Goal: Transaction & Acquisition: Purchase product/service

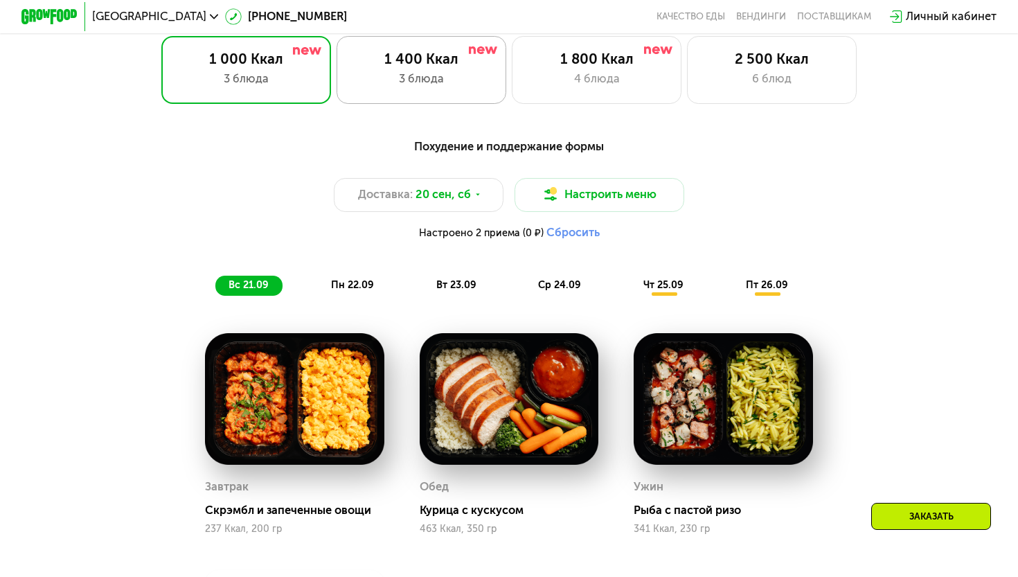
scroll to position [1046, 0]
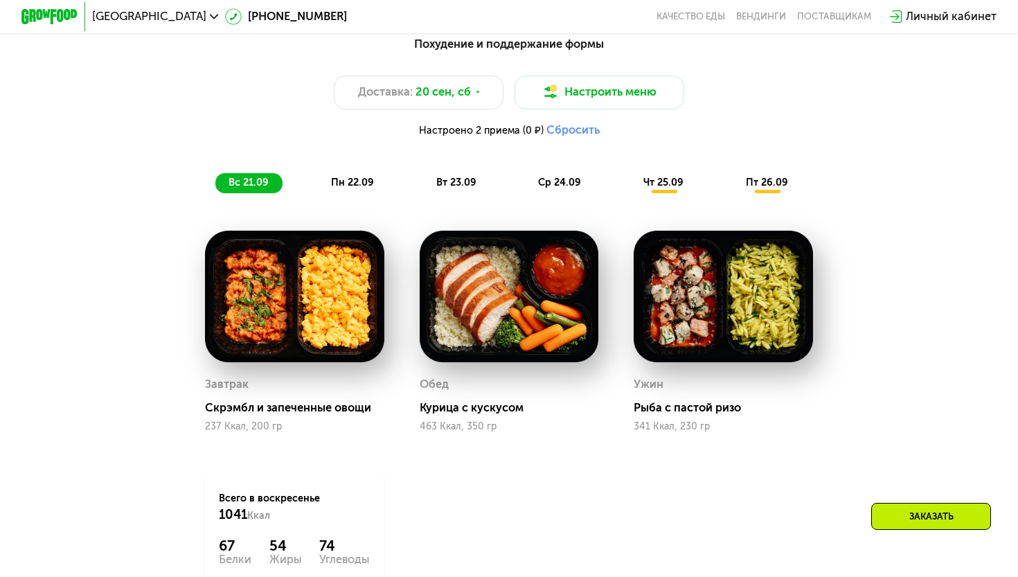
click at [665, 183] on span "чт 25.09" at bounding box center [663, 183] width 40 height 12
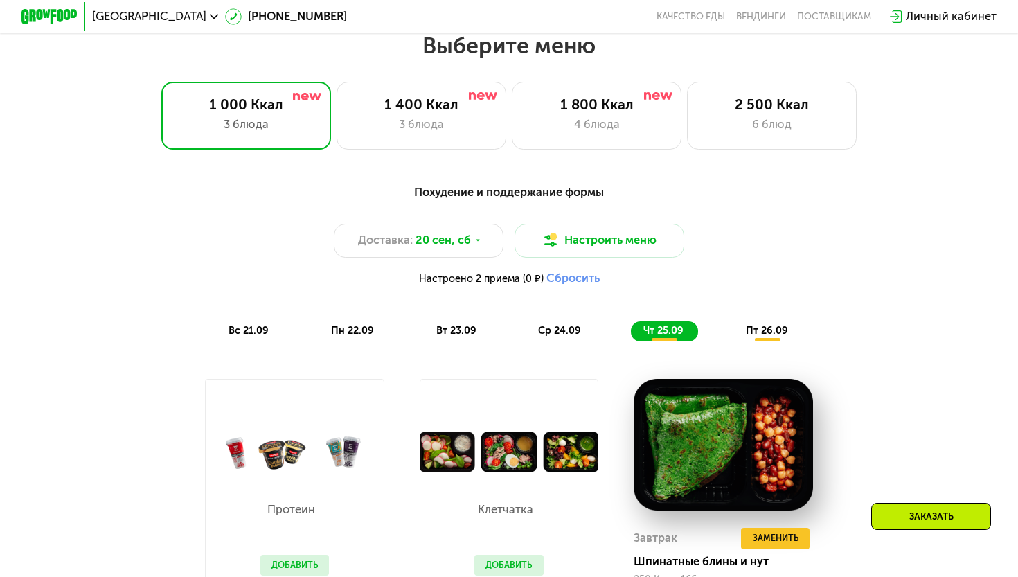
scroll to position [816, 0]
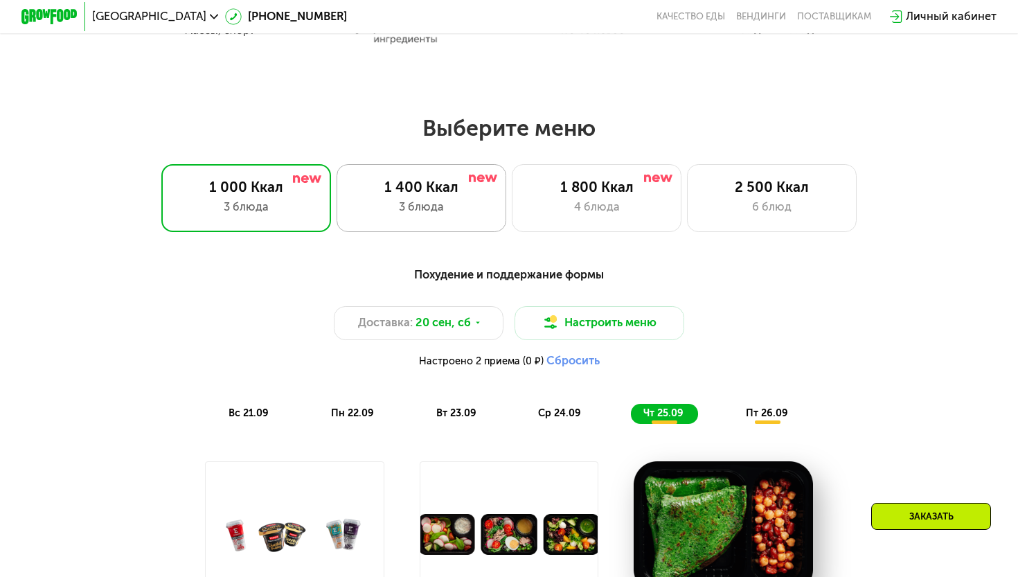
click at [420, 215] on div "1 400 Ккал 3 блюда" at bounding box center [422, 198] width 170 height 68
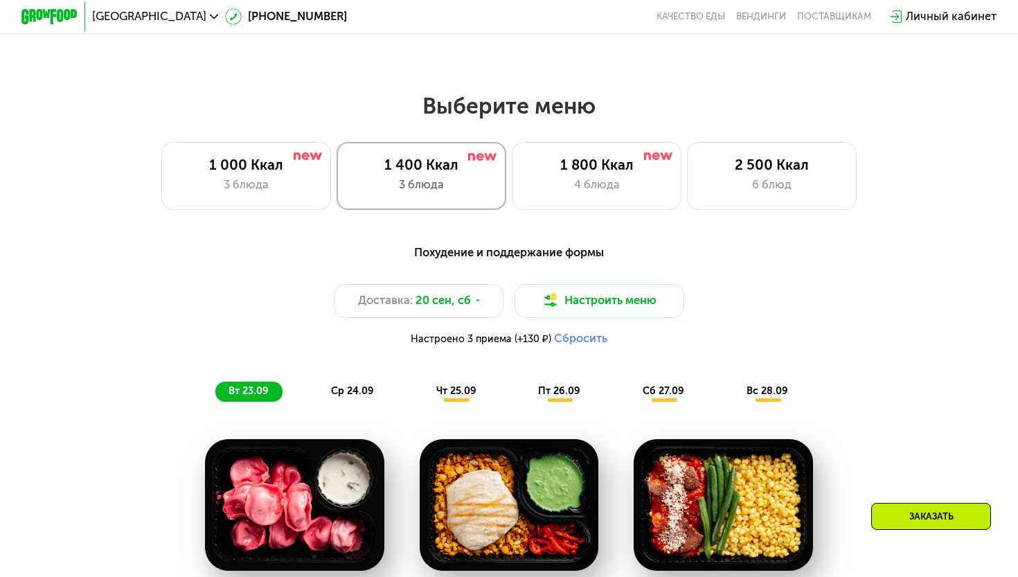
scroll to position [840, 0]
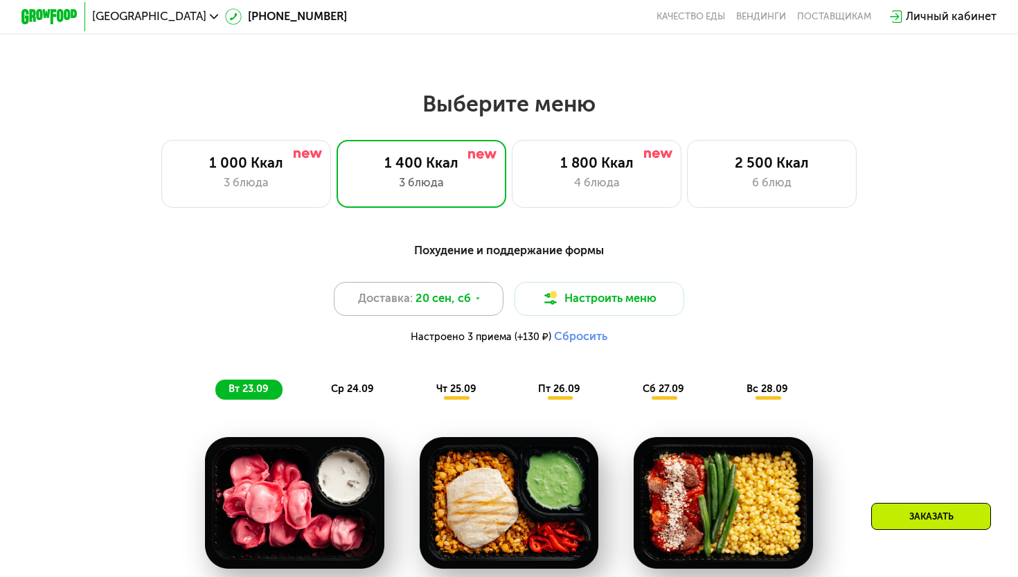
click at [490, 298] on div "Доставка: [DATE]" at bounding box center [419, 299] width 170 height 34
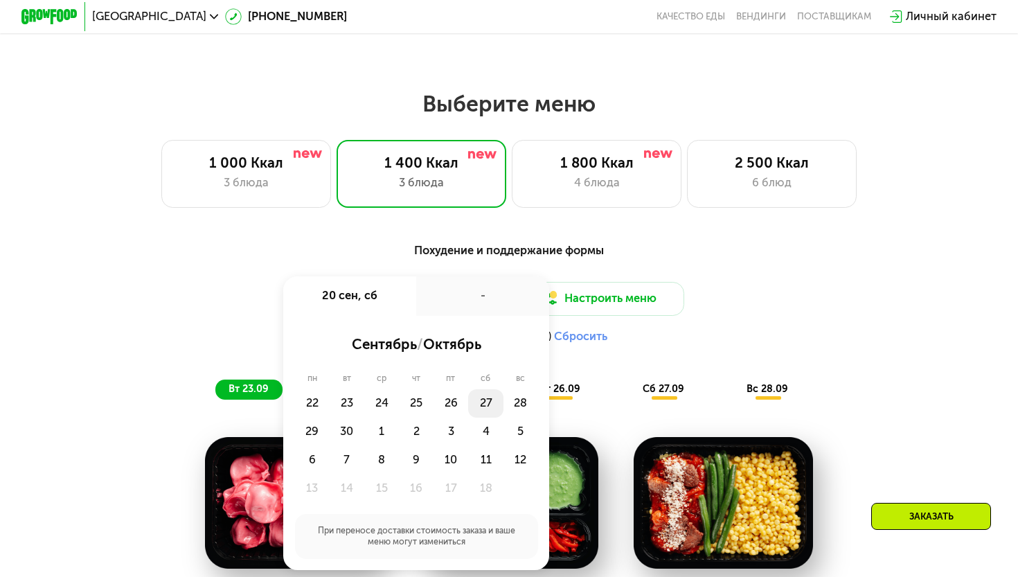
click at [486, 399] on div "27" at bounding box center [485, 403] width 35 height 28
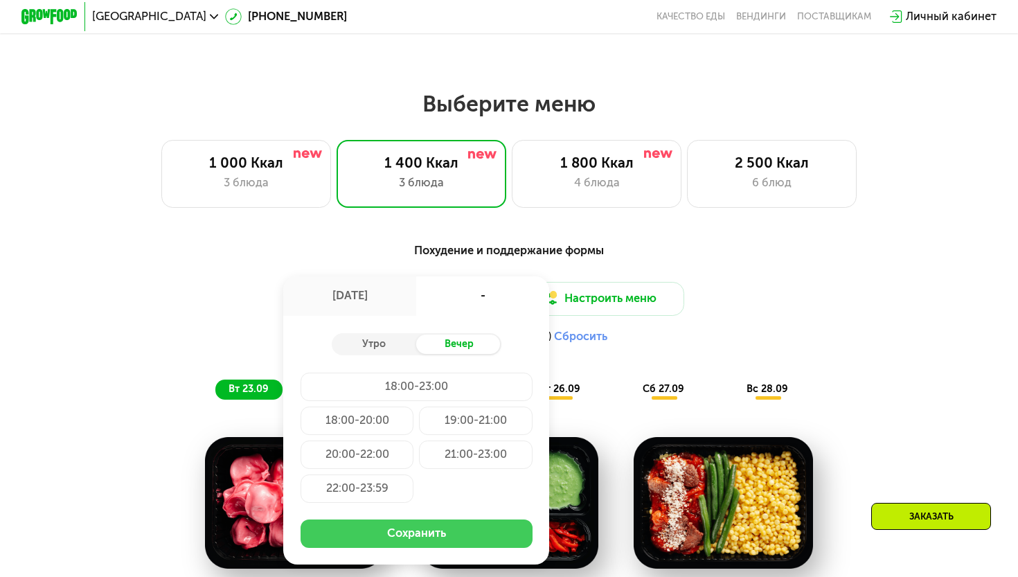
click at [433, 531] on button "Сохранить" at bounding box center [417, 533] width 232 height 28
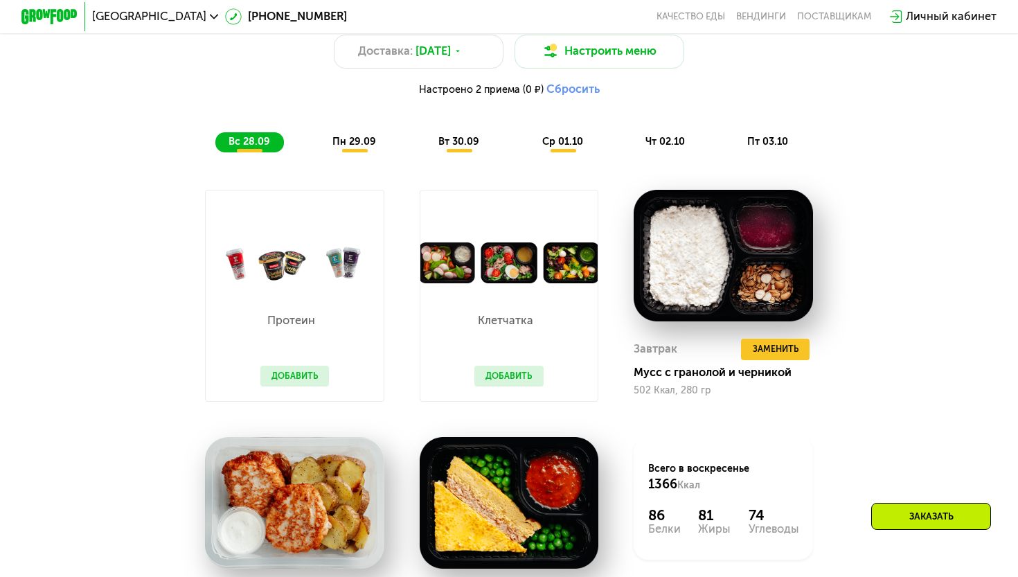
scroll to position [1091, 0]
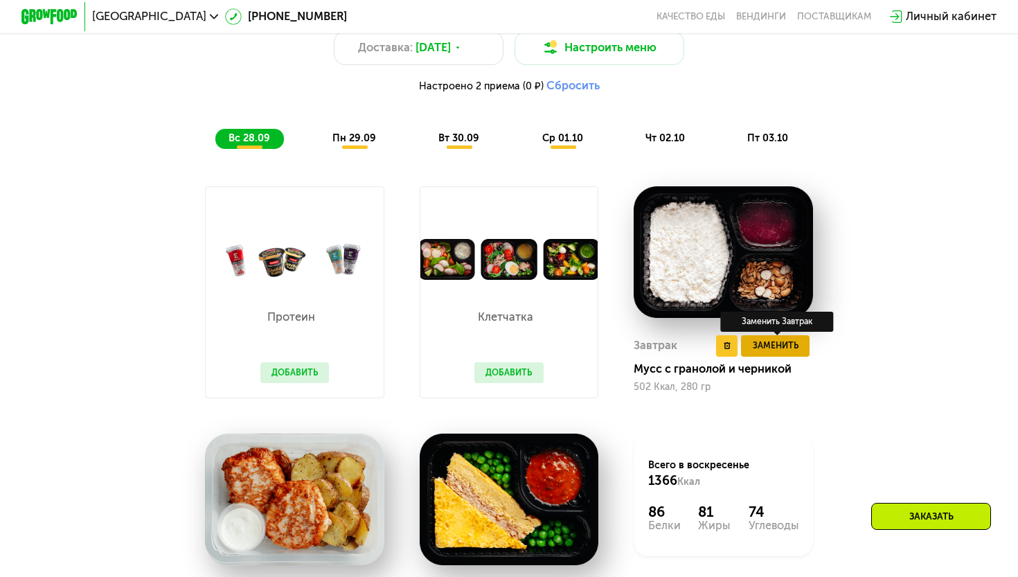
click at [773, 351] on span "Заменить" at bounding box center [776, 346] width 46 height 14
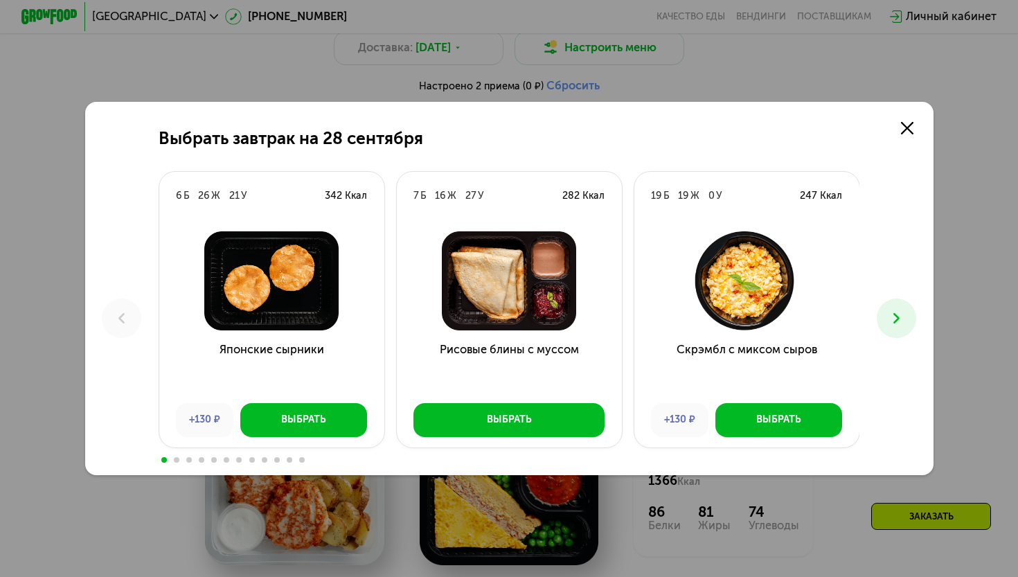
click at [889, 308] on button at bounding box center [896, 317] width 39 height 39
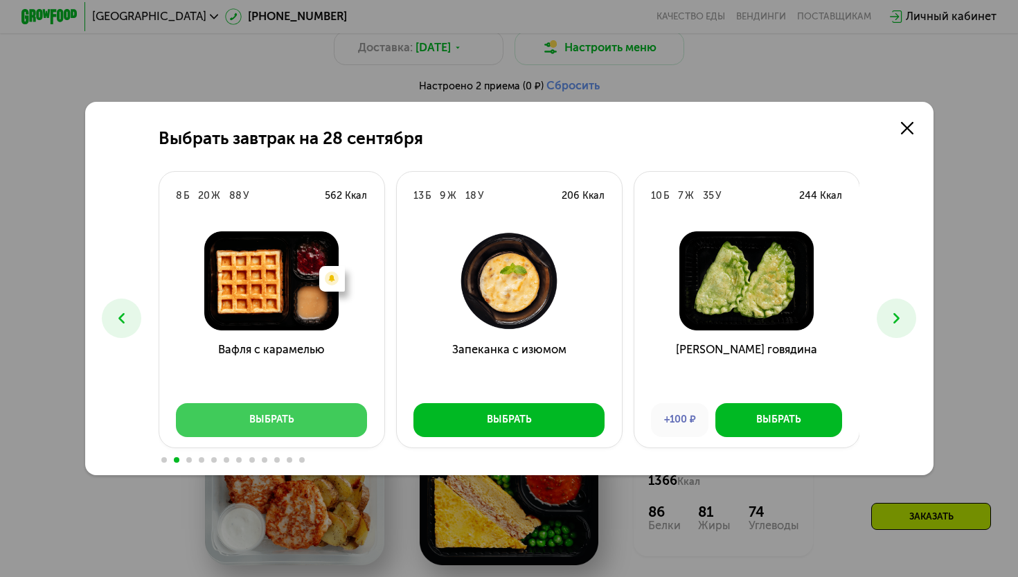
click at [341, 417] on button "Выбрать" at bounding box center [271, 420] width 191 height 34
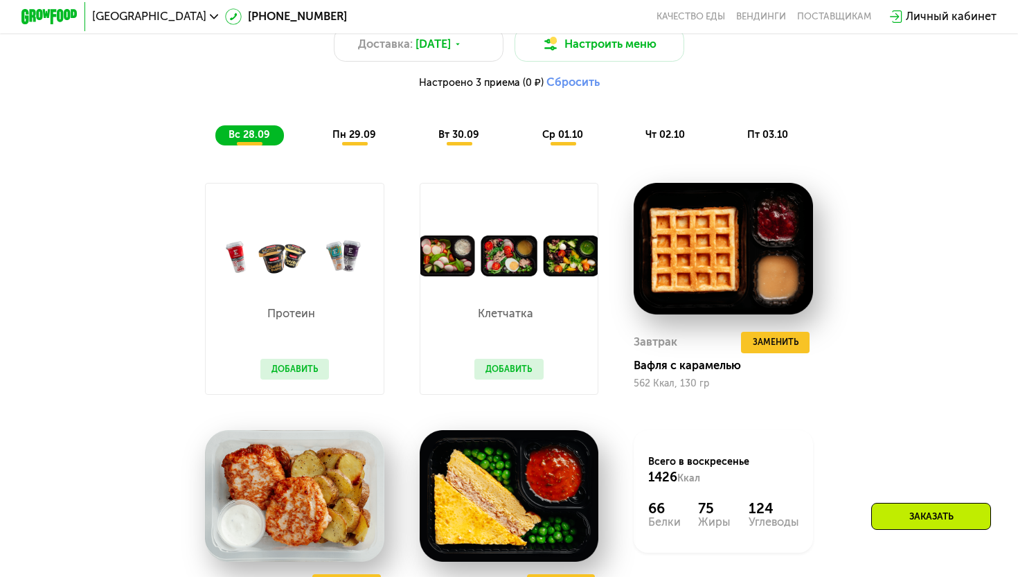
scroll to position [1087, 0]
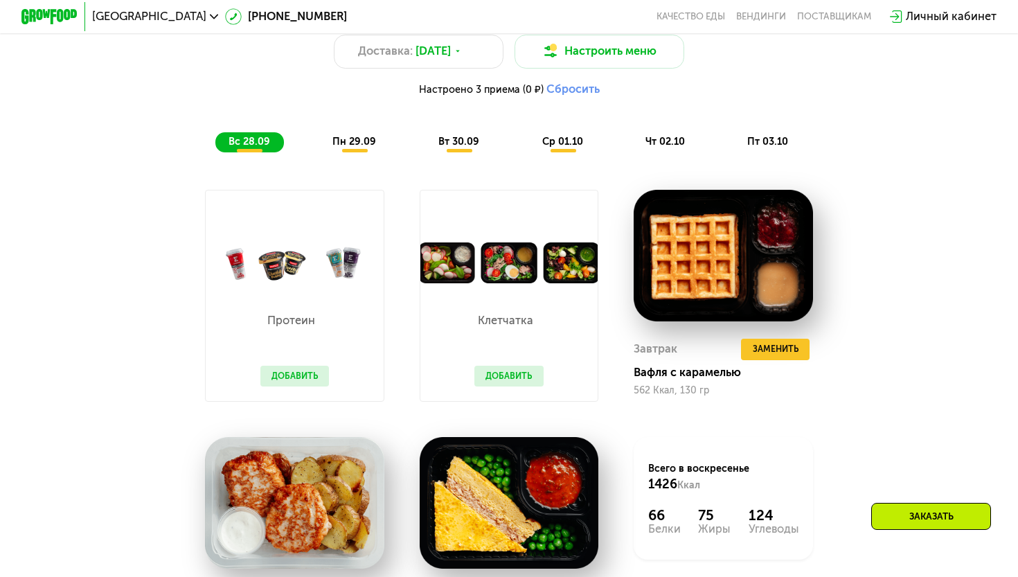
click at [352, 147] on div "пн 29.09" at bounding box center [355, 142] width 71 height 20
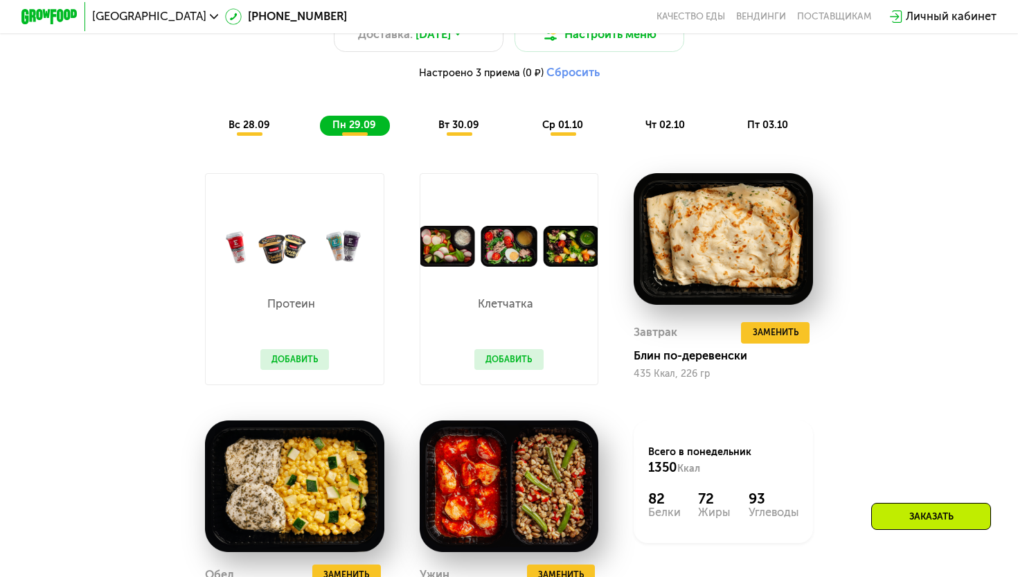
scroll to position [1076, 0]
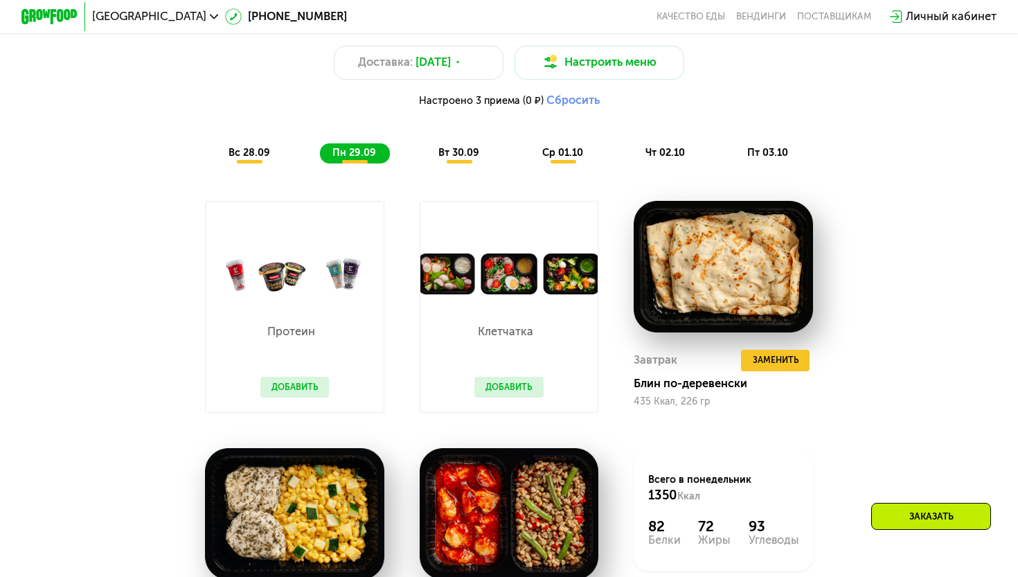
click at [454, 155] on span "вт 30.09" at bounding box center [458, 153] width 41 height 12
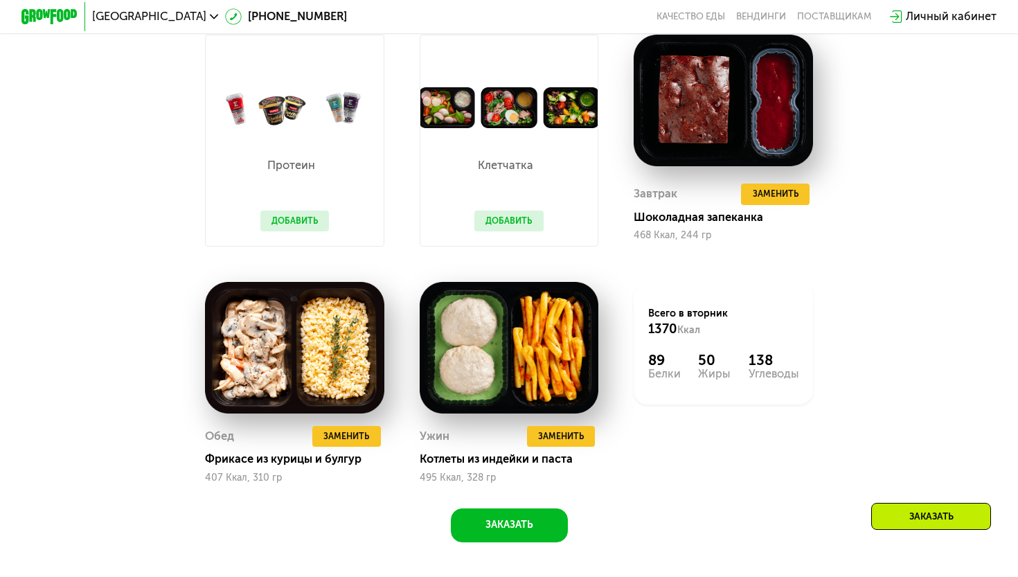
scroll to position [1248, 0]
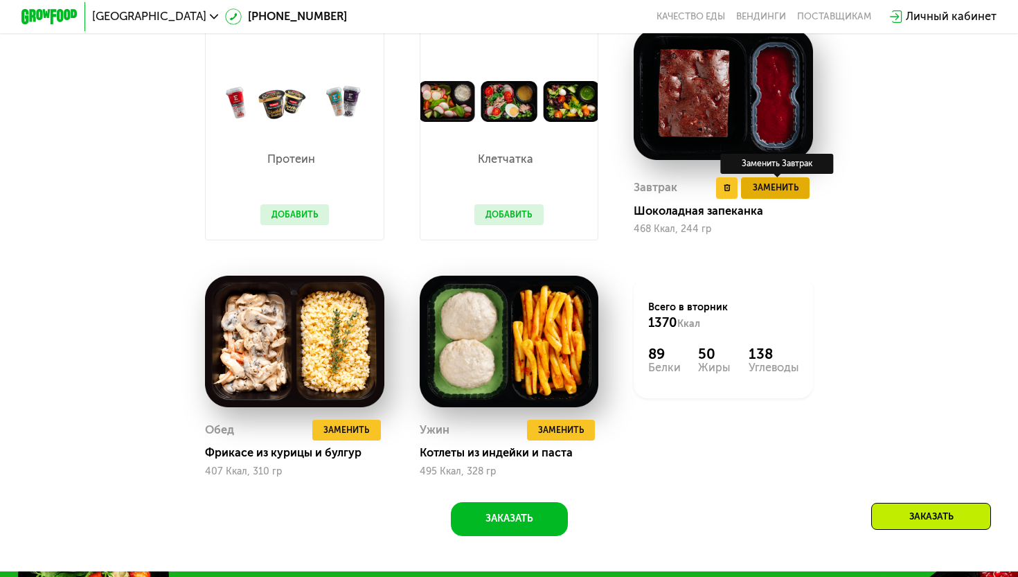
click at [764, 192] on span "Заменить" at bounding box center [776, 188] width 46 height 14
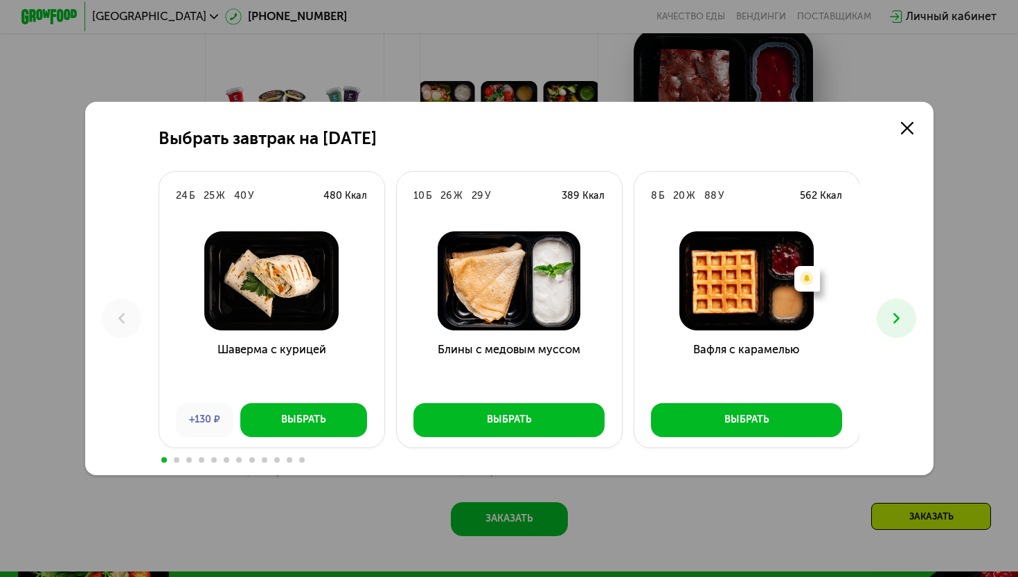
click at [893, 323] on icon at bounding box center [896, 318] width 17 height 17
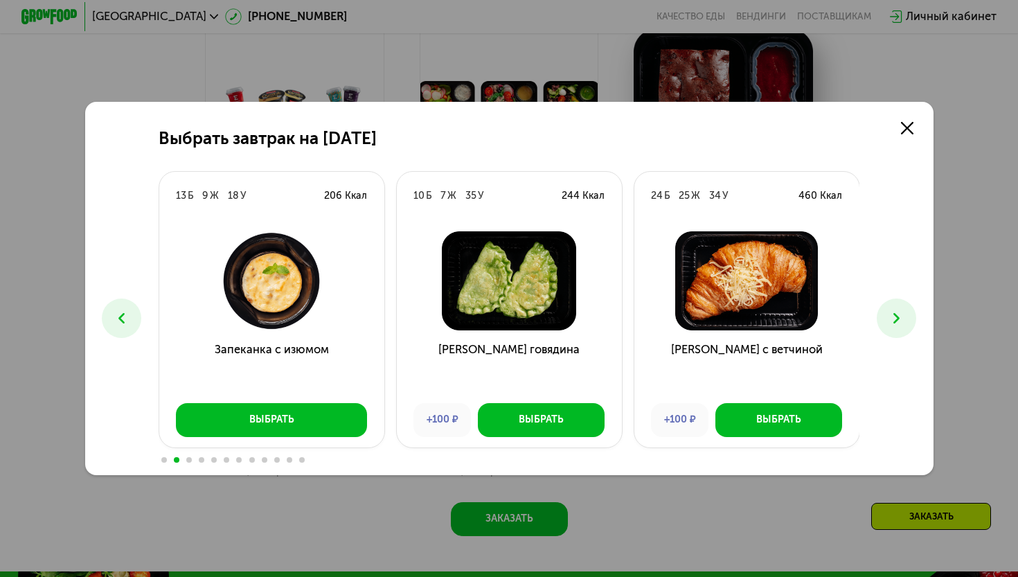
click at [893, 325] on icon at bounding box center [896, 318] width 17 height 17
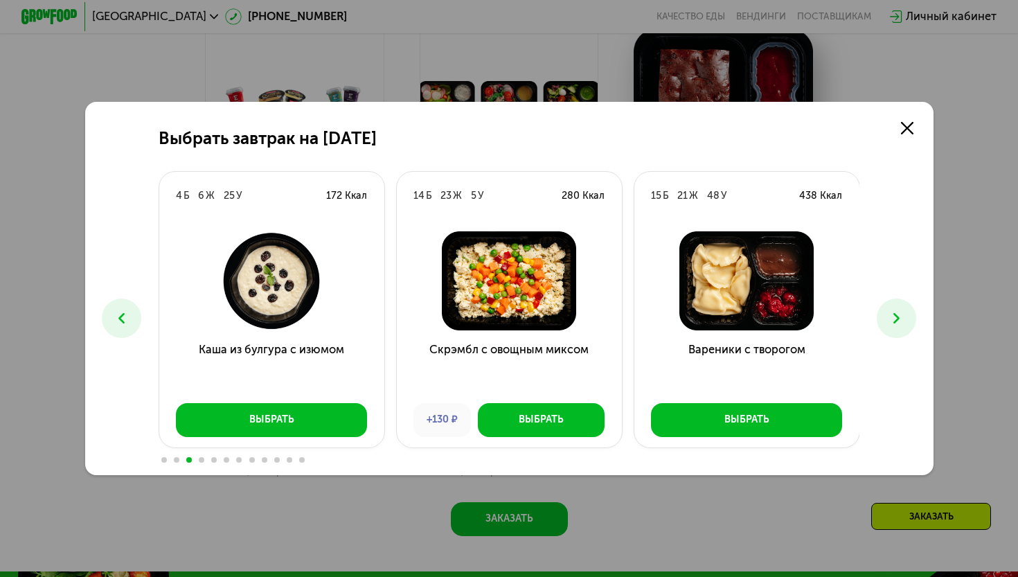
click at [893, 325] on icon at bounding box center [896, 318] width 17 height 17
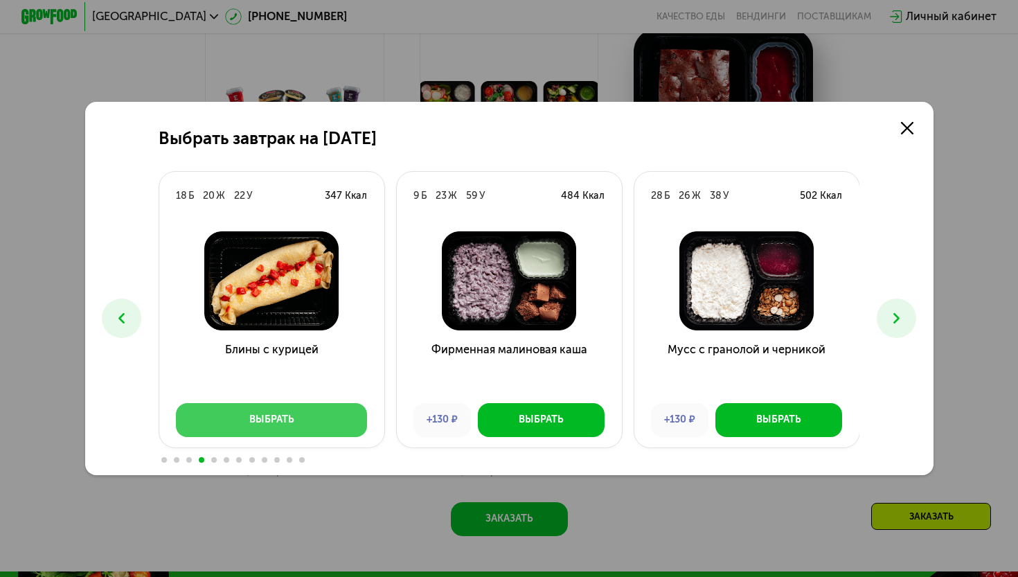
click at [242, 416] on button "Выбрать" at bounding box center [271, 420] width 191 height 34
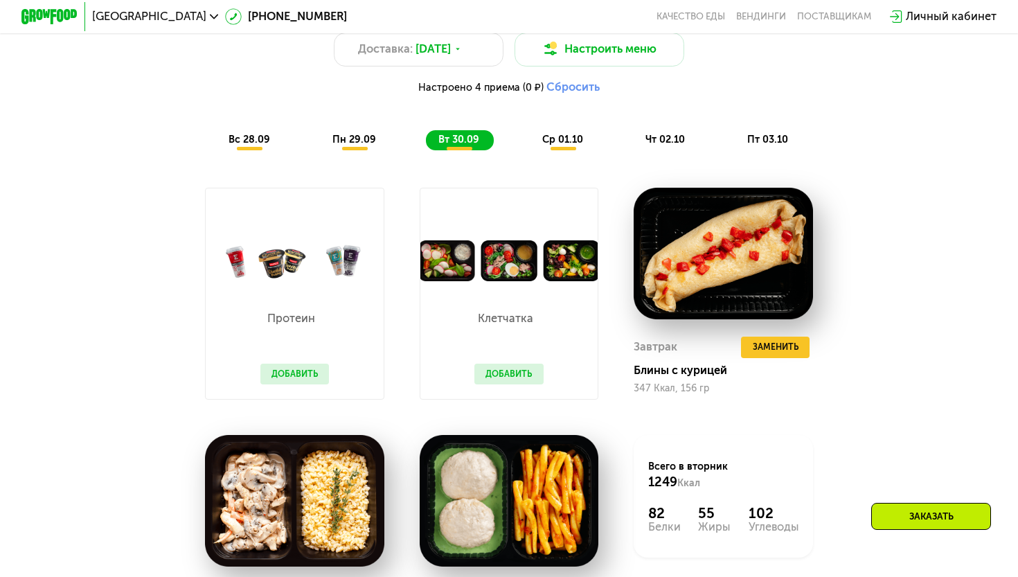
scroll to position [1084, 0]
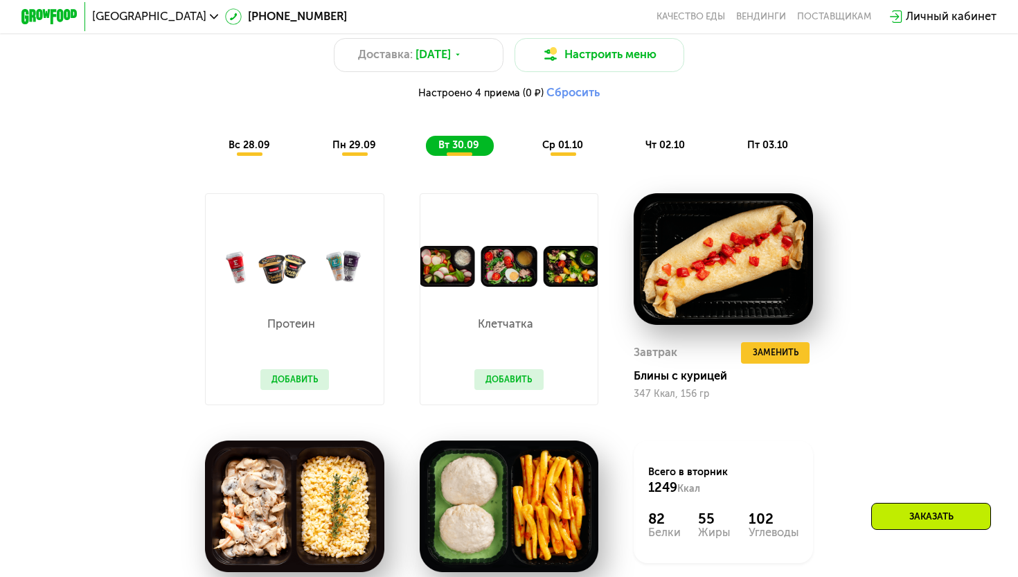
click at [560, 144] on span "ср 01.10" at bounding box center [562, 145] width 41 height 12
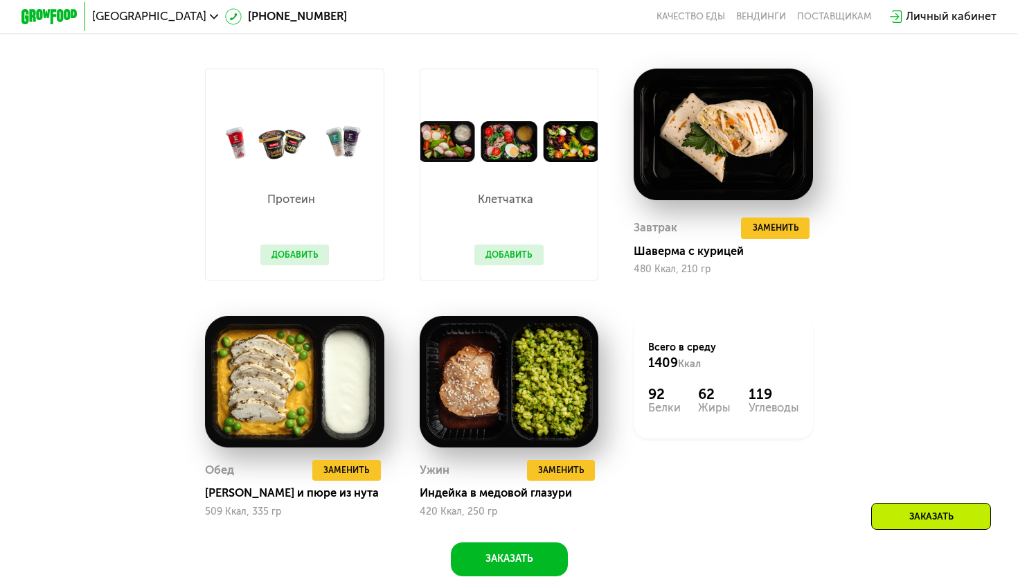
scroll to position [1212, 0]
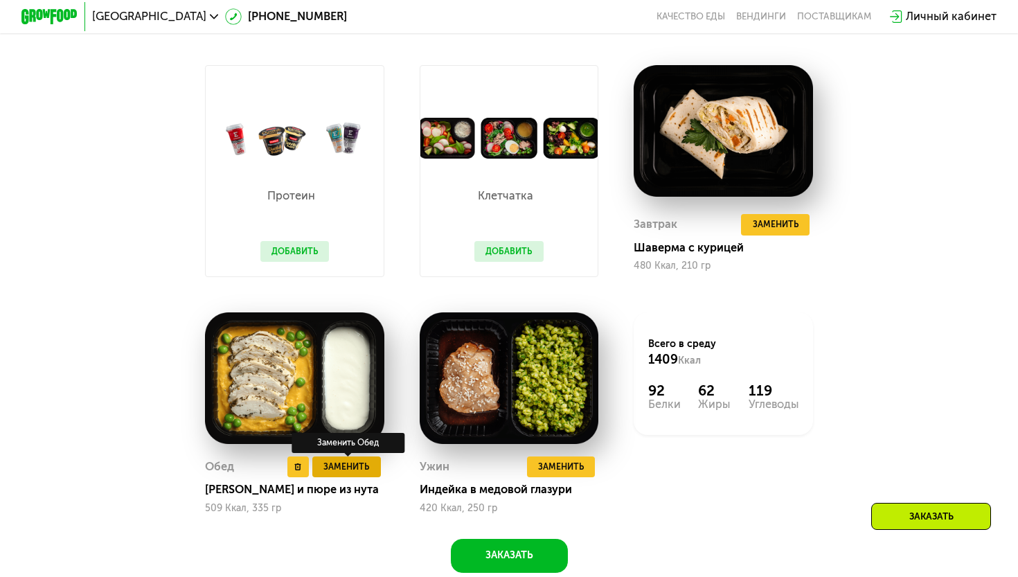
click at [338, 466] on span "Заменить" at bounding box center [346, 467] width 46 height 14
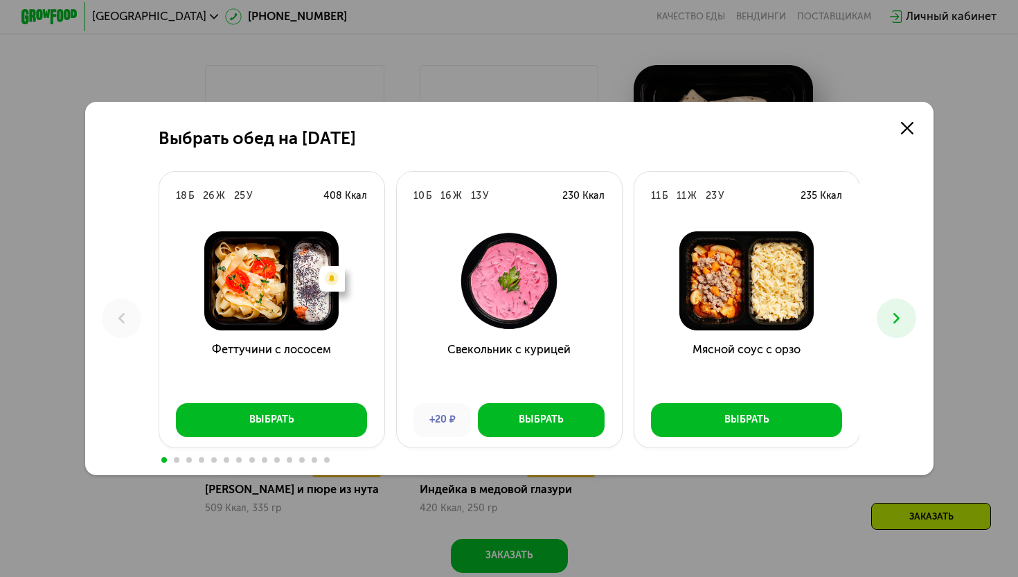
click at [917, 318] on div "Выбрать обед на [DATE] Б 26 Ж 25 У 408 Ккал Есть нежелательные ингредиенты: Рыб…" at bounding box center [509, 288] width 848 height 373
click at [903, 318] on icon at bounding box center [896, 318] width 17 height 17
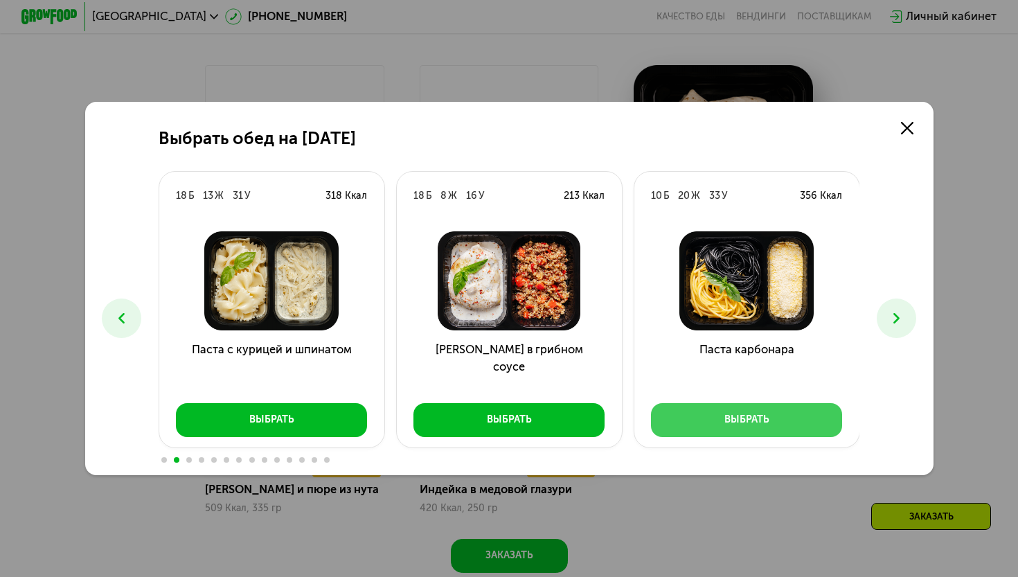
click at [780, 422] on button "Выбрать" at bounding box center [746, 420] width 191 height 34
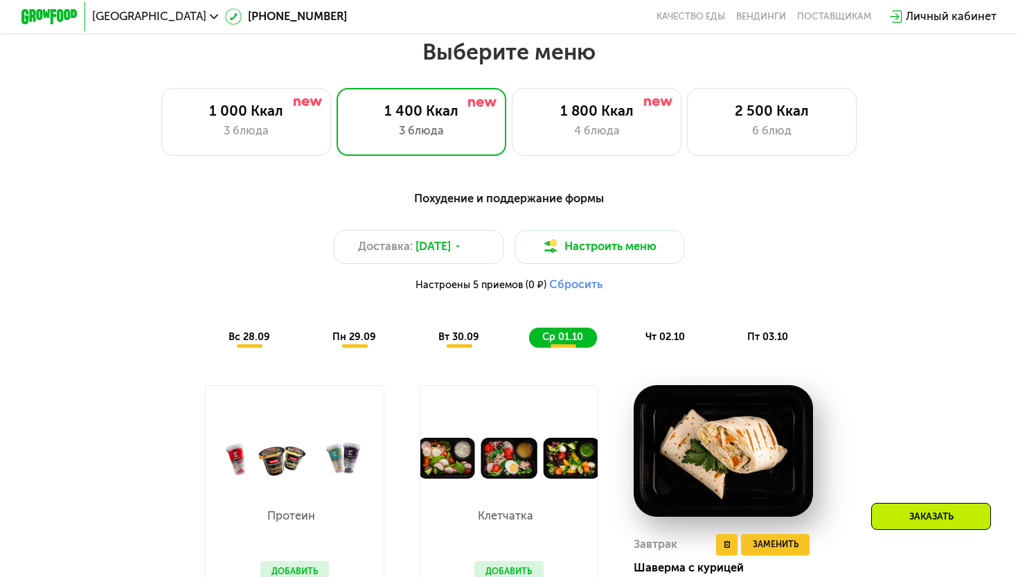
scroll to position [892, 0]
click at [546, 246] on img at bounding box center [550, 246] width 17 height 17
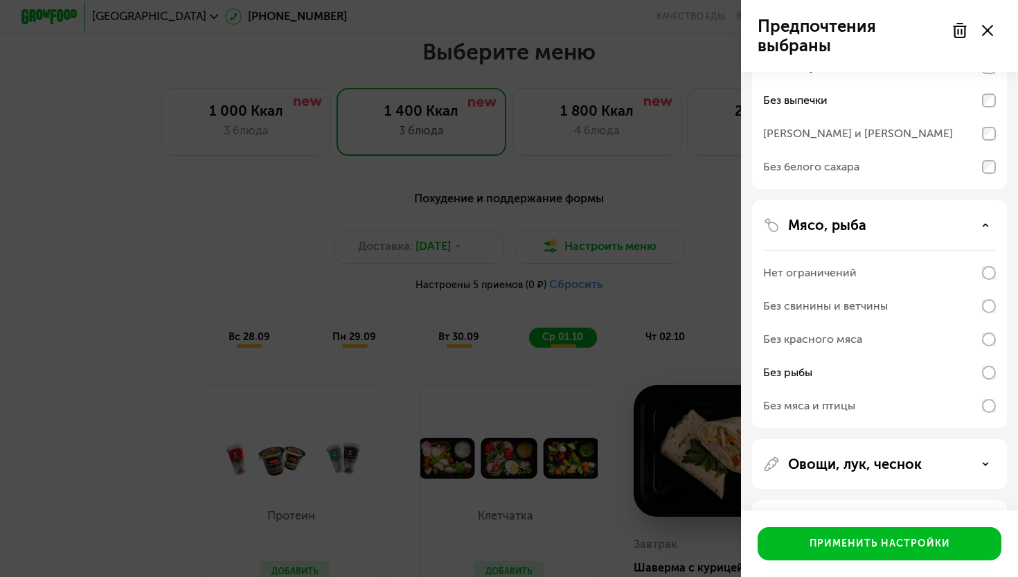
scroll to position [158, 0]
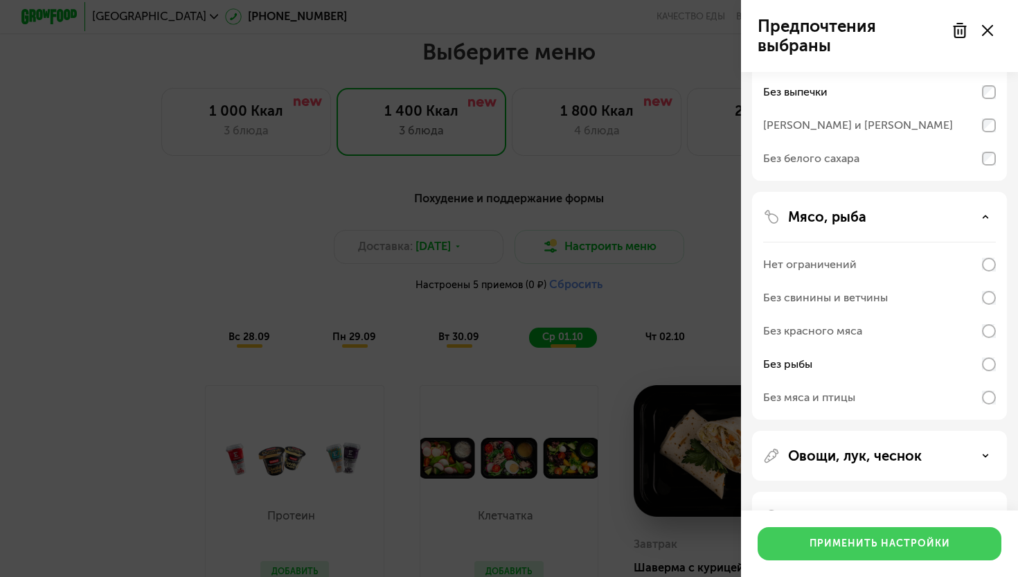
click at [868, 552] on button "Применить настройки" at bounding box center [880, 543] width 244 height 33
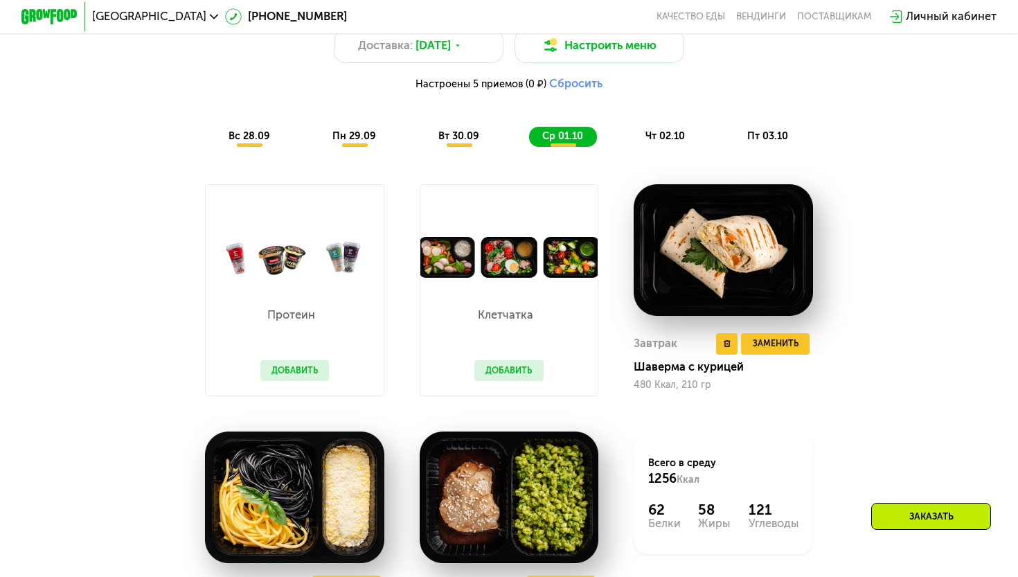
scroll to position [1091, 0]
